Goal: Check status: Check status

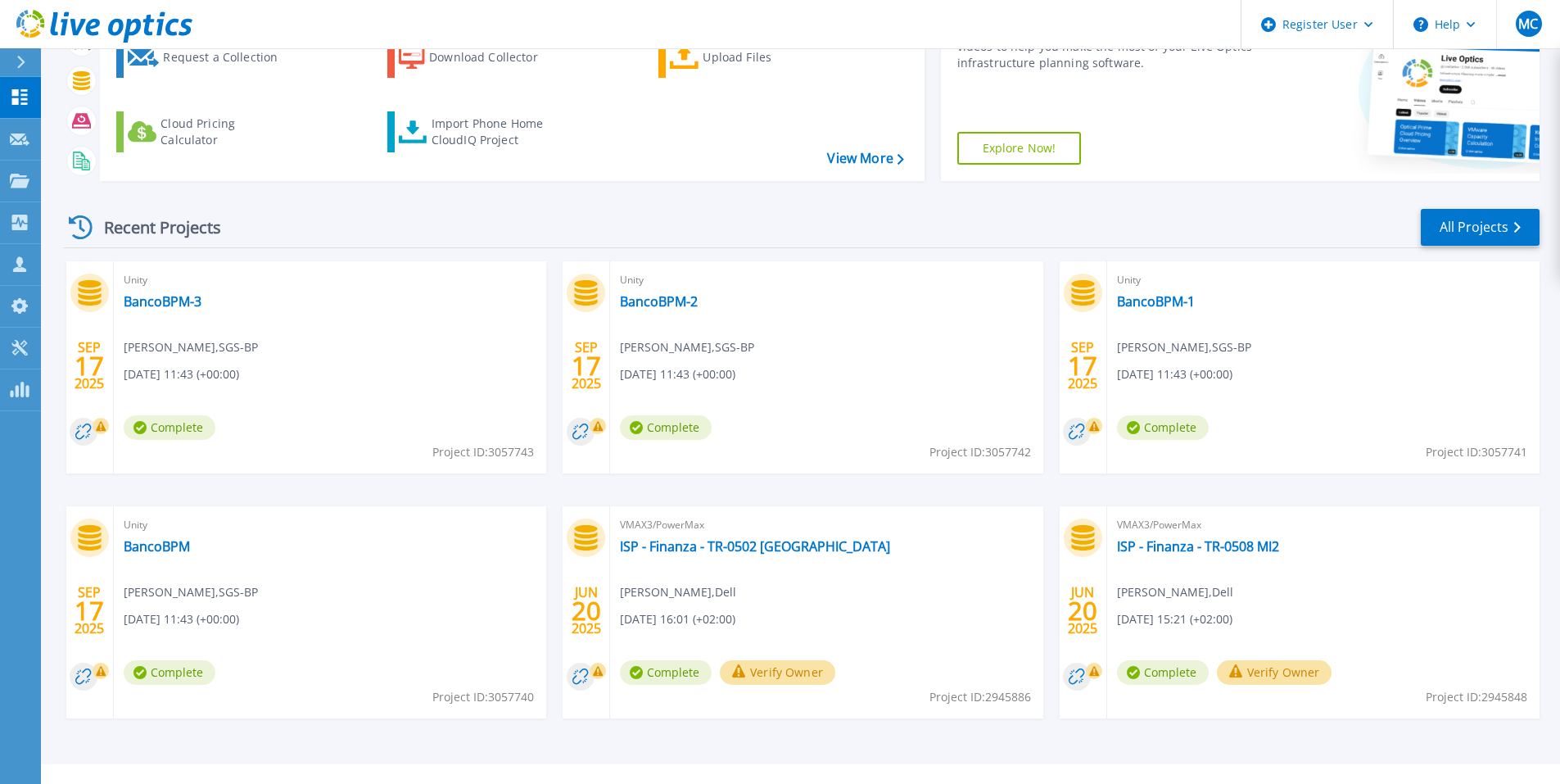
scroll to position [164, 0]
click at [173, 540] on link "BancoBPM" at bounding box center [156, 545] width 66 height 16
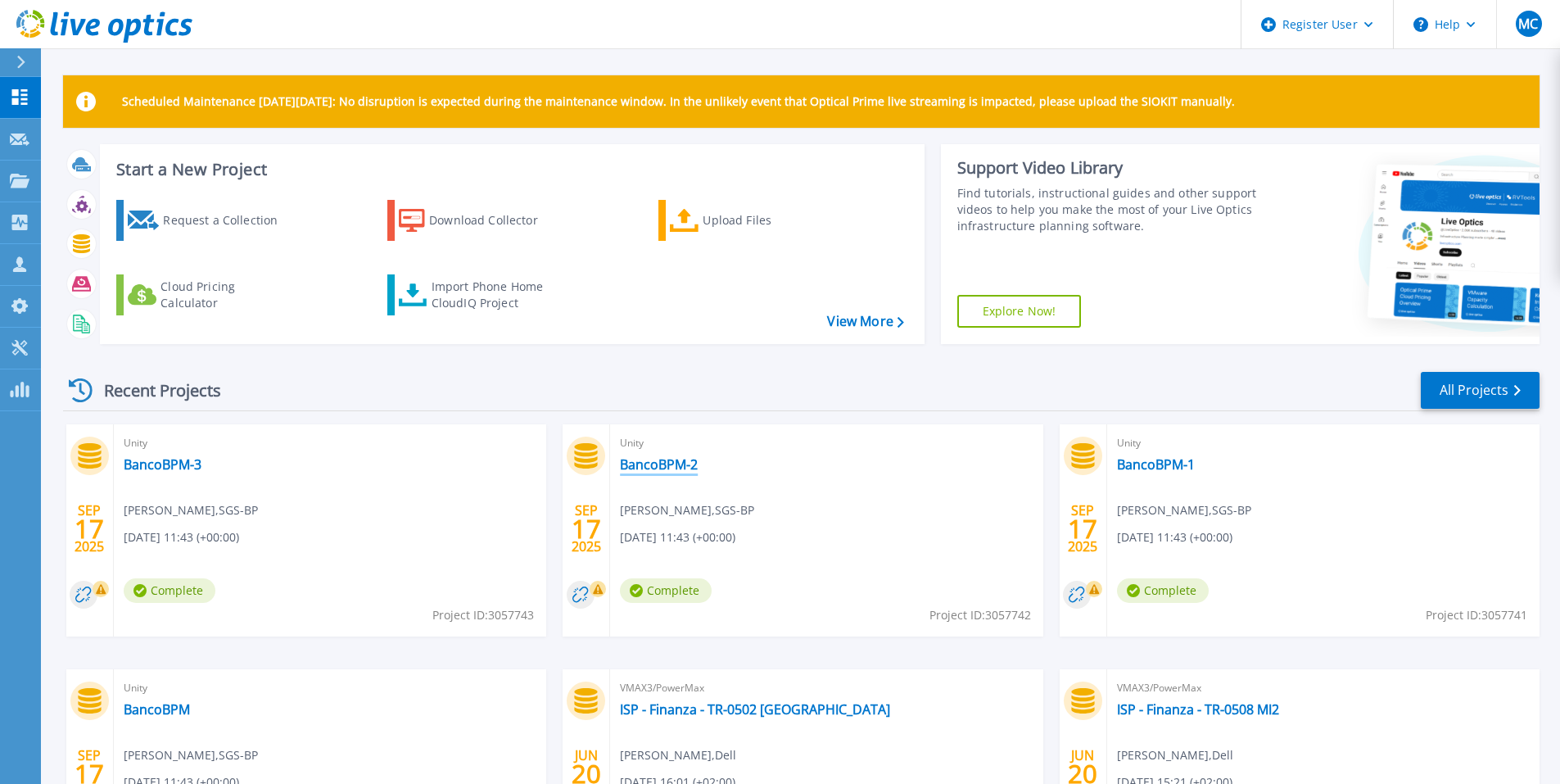
click at [680, 462] on link "BancoBPM-2" at bounding box center [658, 464] width 78 height 16
click at [182, 459] on link "BancoBPM-3" at bounding box center [162, 464] width 78 height 16
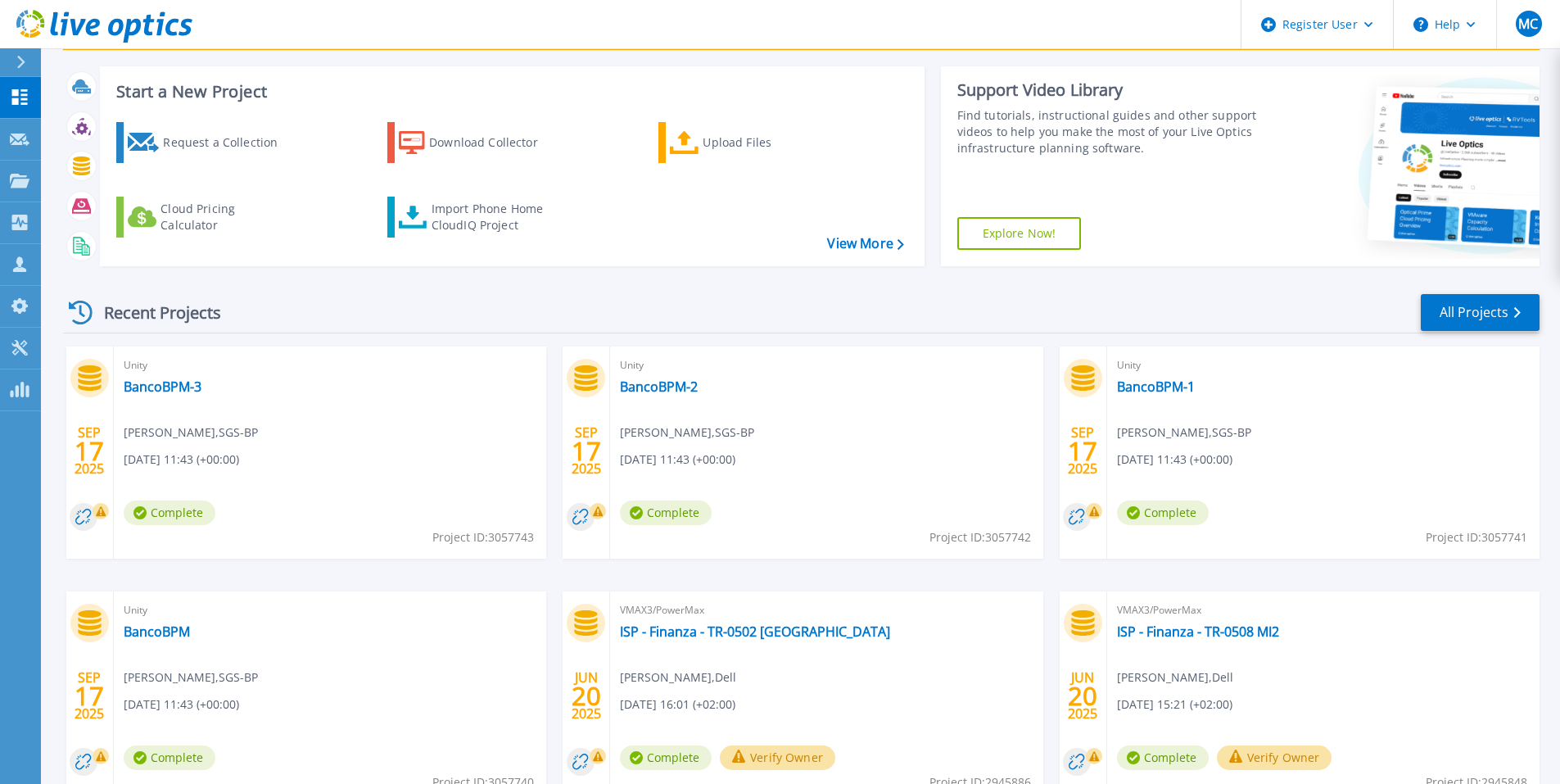
scroll to position [164, 0]
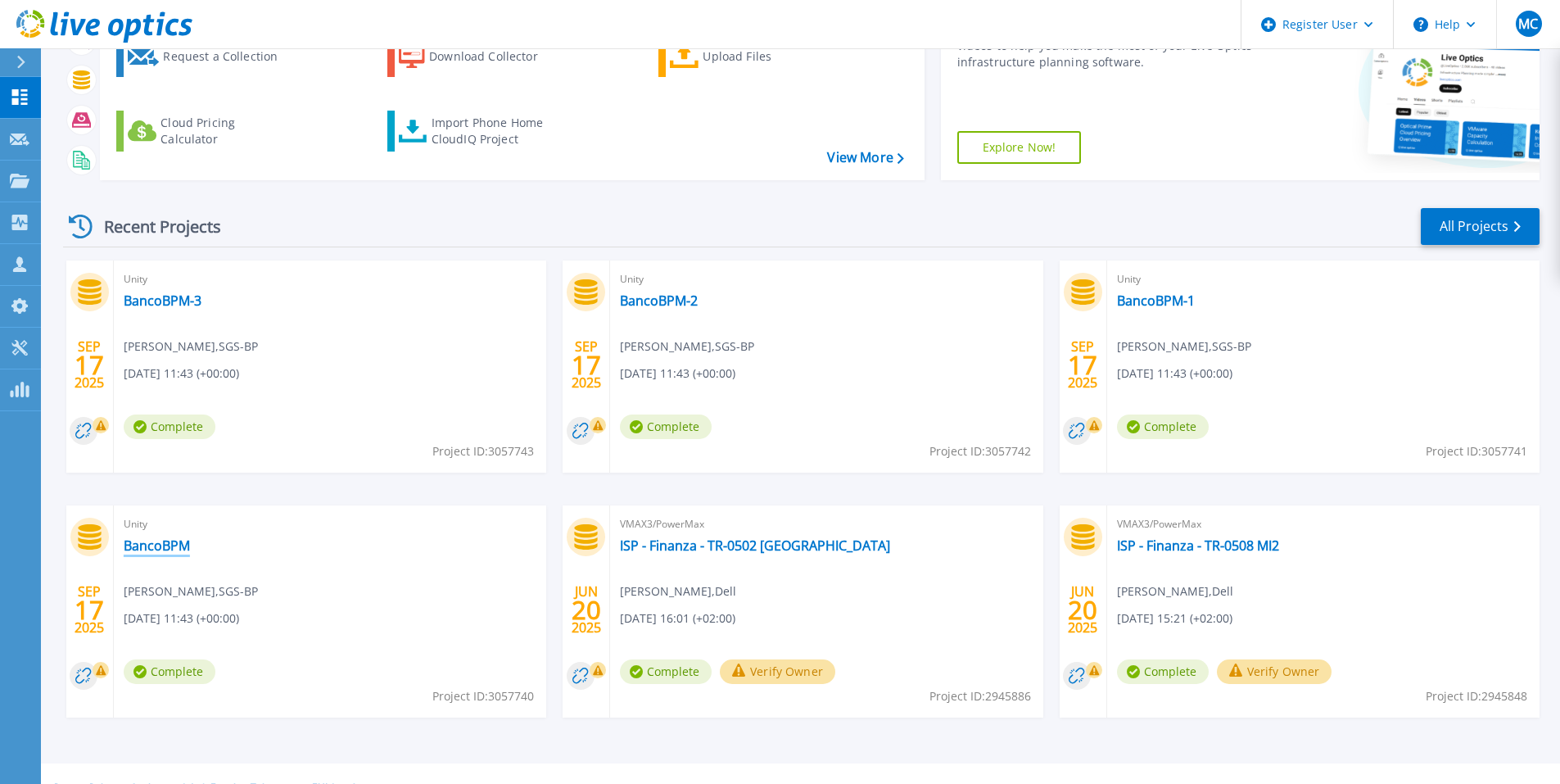
click at [184, 551] on link "BancoBPM" at bounding box center [156, 545] width 66 height 16
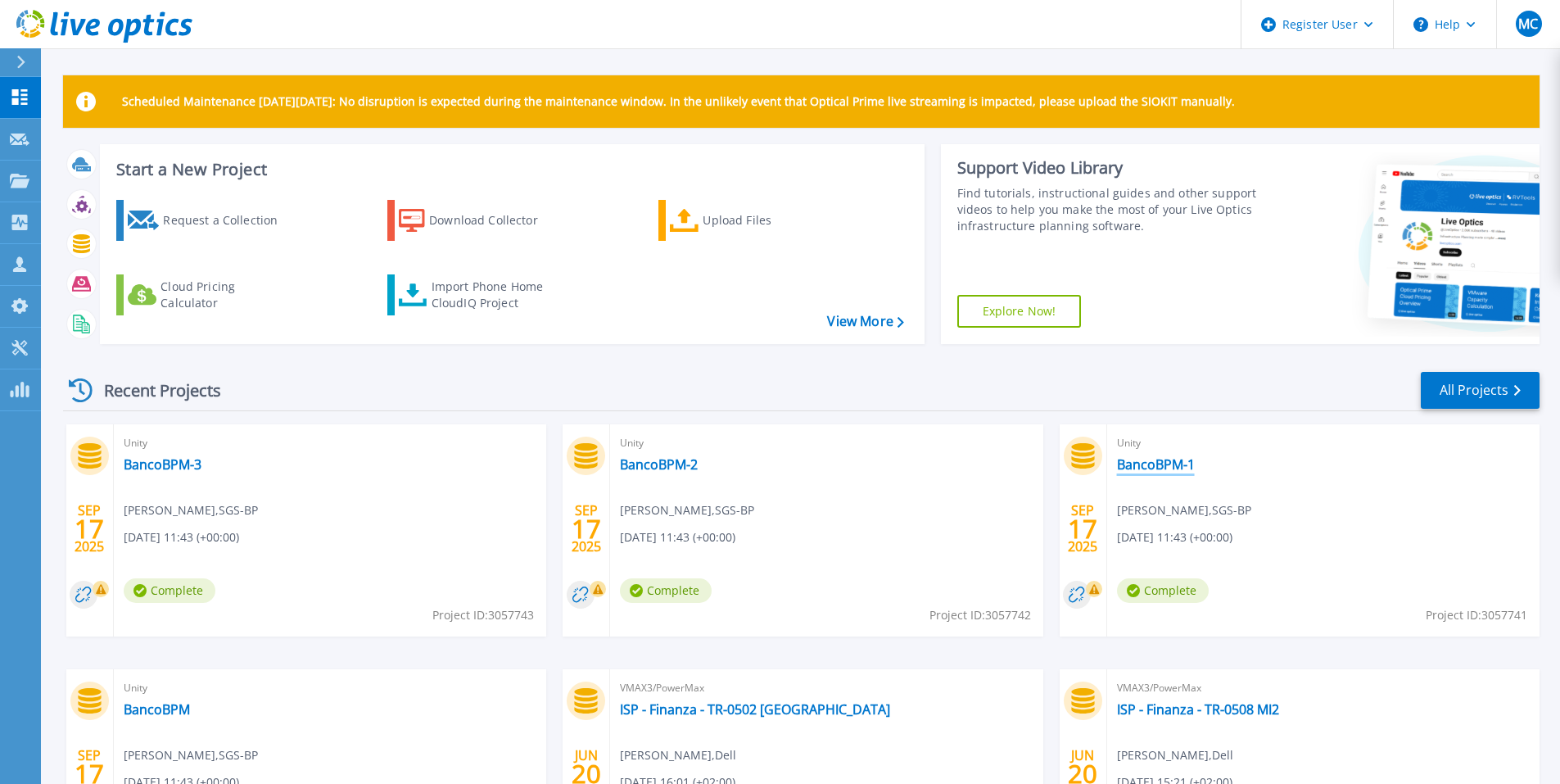
click at [1169, 467] on link "BancoBPM-1" at bounding box center [1156, 464] width 78 height 16
click at [656, 472] on link "BancoBPM-2" at bounding box center [658, 464] width 78 height 16
